Goal: Task Accomplishment & Management: Manage account settings

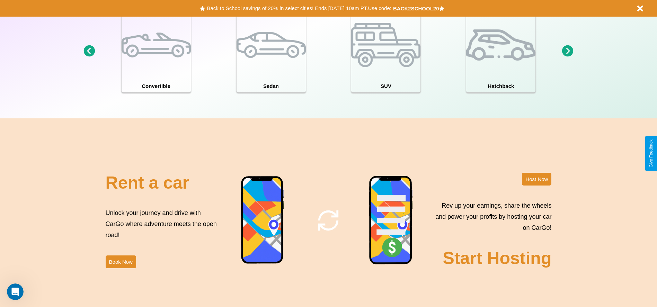
scroll to position [994, 0]
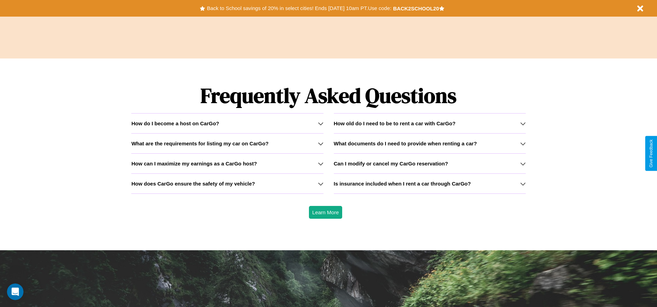
click at [227, 164] on h3 "How can I maximize my earnings as a CarGo host?" at bounding box center [194, 164] width 126 height 6
click at [227, 184] on h3 "How does CarGo ensure the safety of my vehicle?" at bounding box center [193, 184] width 124 height 6
click at [321, 143] on icon at bounding box center [321, 144] width 6 height 6
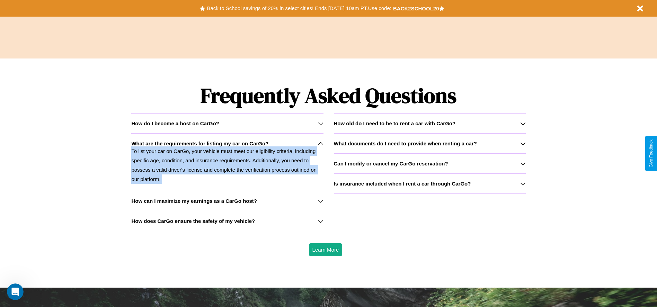
click at [227, 162] on p "To list your car on CarGo, your vehicle must meet our eligibility criteria, inc…" at bounding box center [227, 165] width 192 height 37
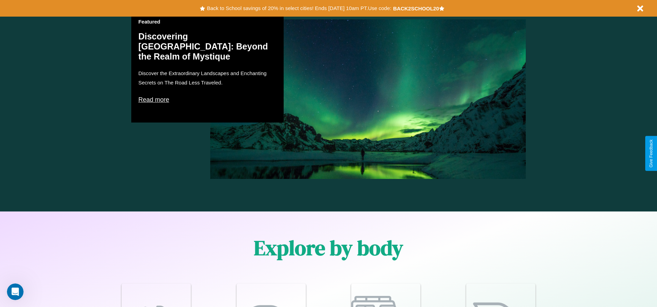
scroll to position [0, 0]
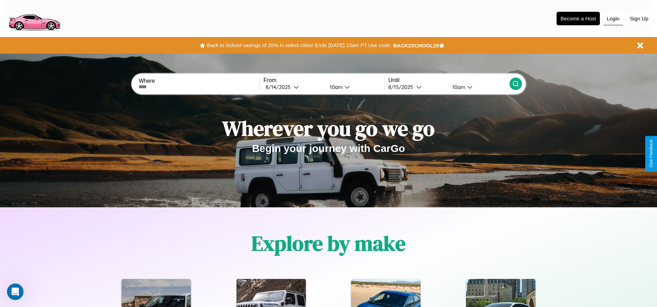
click at [613, 18] on button "Login" at bounding box center [614, 18] width 20 height 13
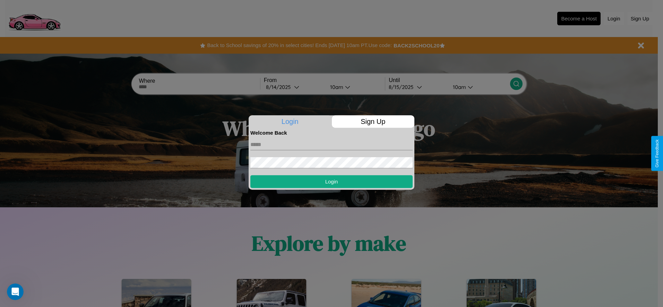
click at [331, 145] on input "text" at bounding box center [331, 144] width 162 height 11
type input "**********"
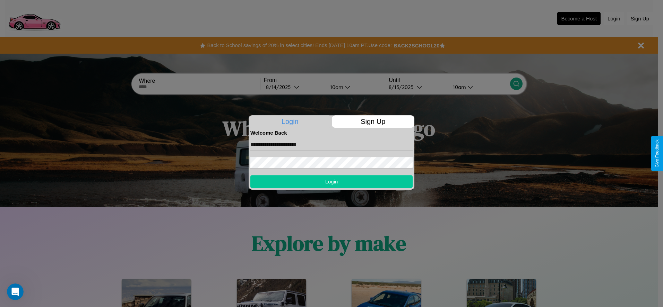
click at [331, 182] on button "Login" at bounding box center [331, 181] width 162 height 13
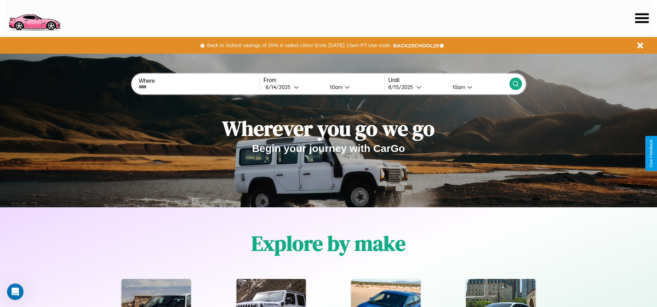
click at [642, 18] on icon at bounding box center [643, 18] width 14 height 10
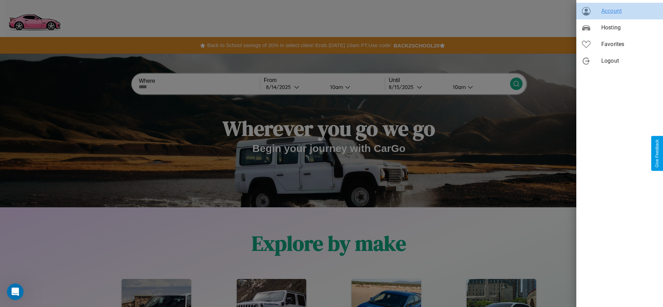
click at [619, 11] on span "Account" at bounding box center [629, 11] width 56 height 8
